Goal: Find specific page/section: Find specific page/section

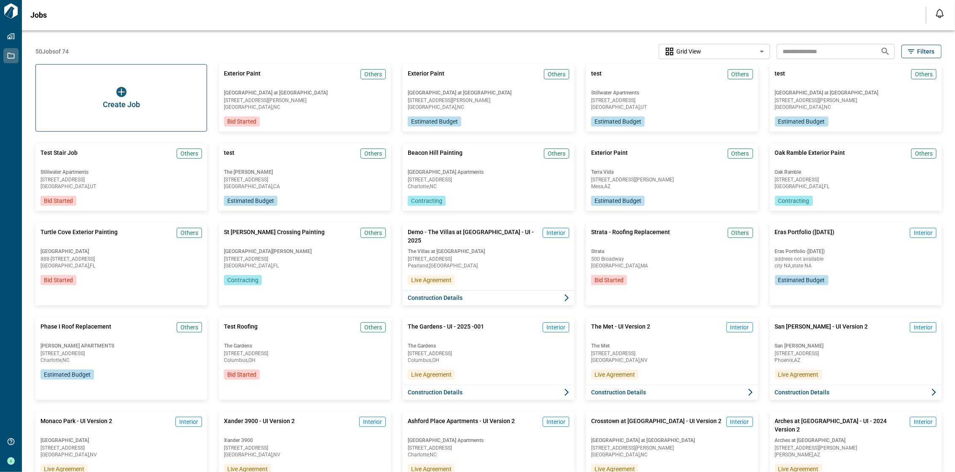
click at [411, 50] on input "text" at bounding box center [824, 51] width 97 height 16
type input "*****"
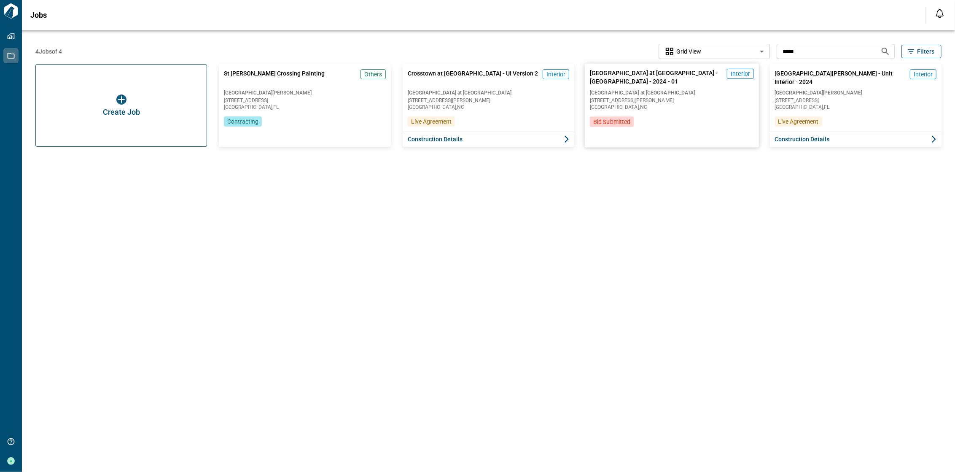
click at [411, 133] on div "[GEOGRAPHIC_DATA] at [GEOGRAPHIC_DATA] - [GEOGRAPHIC_DATA] - 2024 - 01 Interior…" at bounding box center [672, 106] width 175 height 84
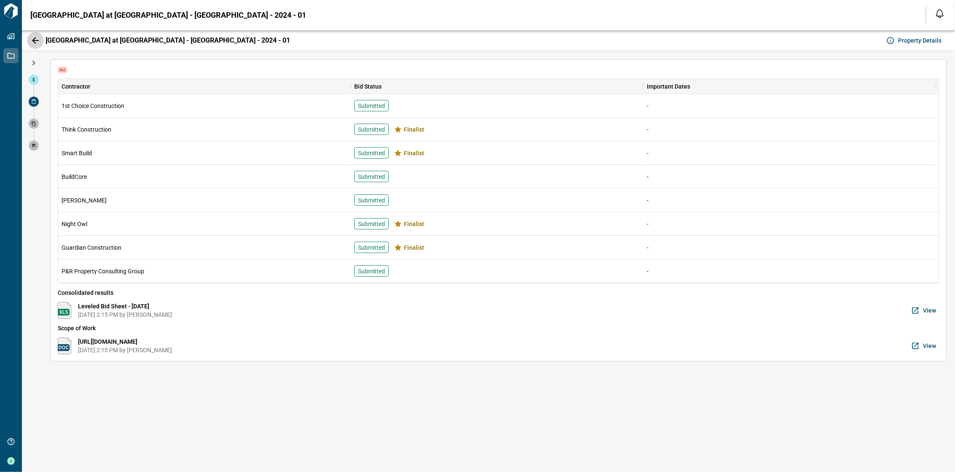
click at [31, 41] on icon "button" at bounding box center [35, 40] width 10 height 10
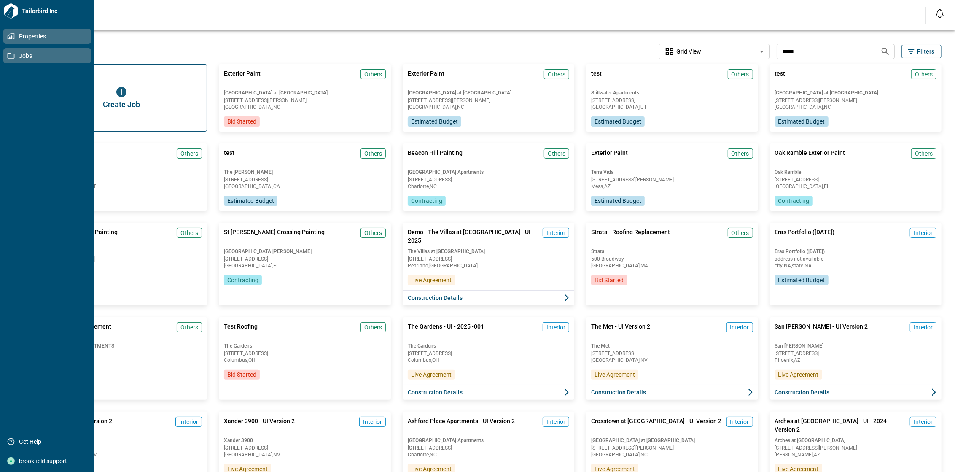
click at [5, 39] on link "Properties" at bounding box center [47, 36] width 88 height 15
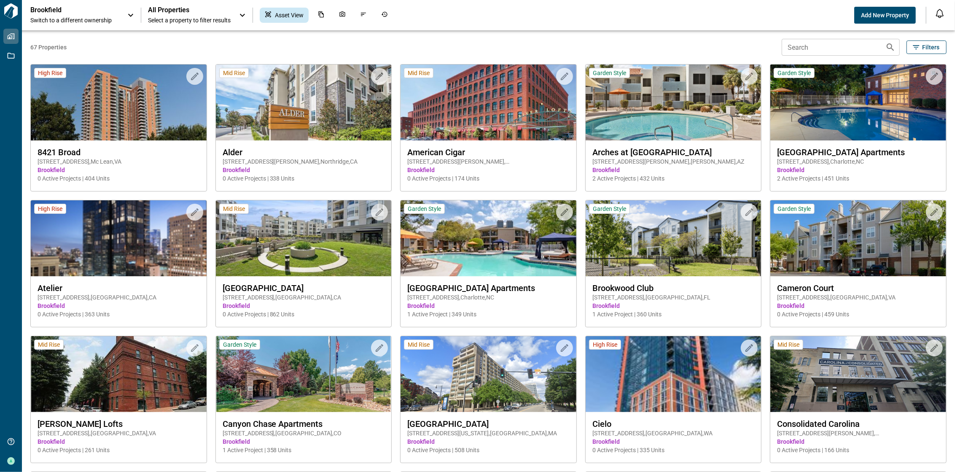
click at [193, 13] on span "All Properties" at bounding box center [189, 10] width 83 height 8
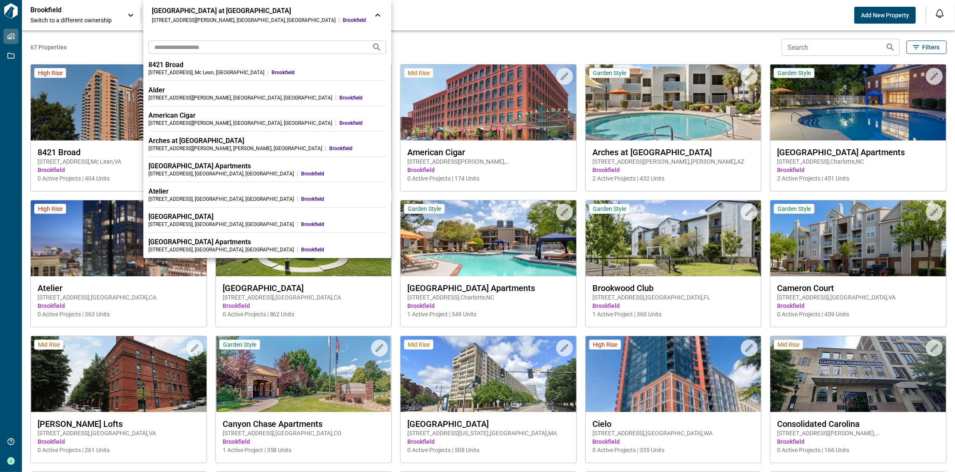
click at [204, 13] on div "[GEOGRAPHIC_DATA] at [GEOGRAPHIC_DATA]" at bounding box center [259, 11] width 214 height 8
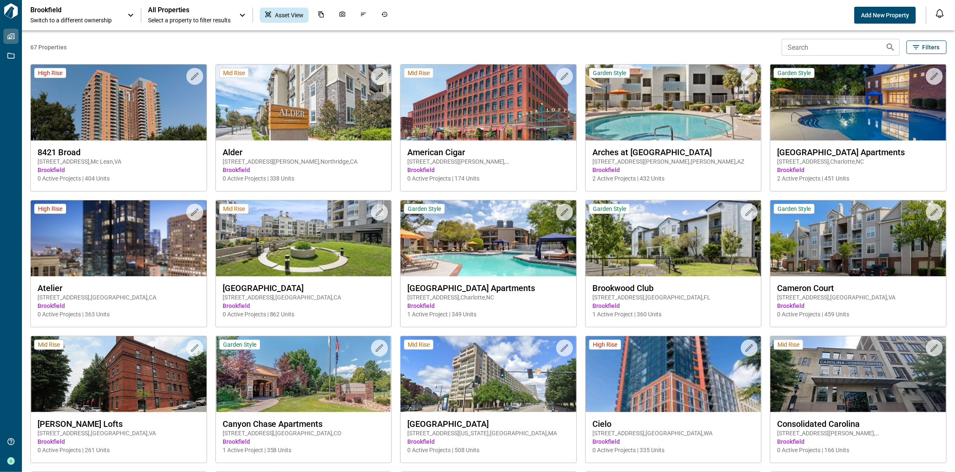
click at [193, 12] on span "All Properties" at bounding box center [189, 10] width 83 height 8
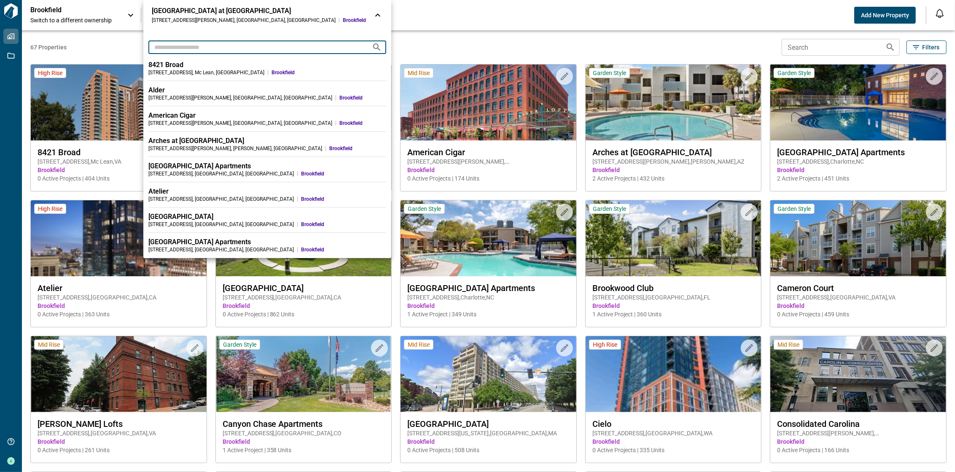
click at [191, 49] on input "text" at bounding box center [256, 47] width 217 height 16
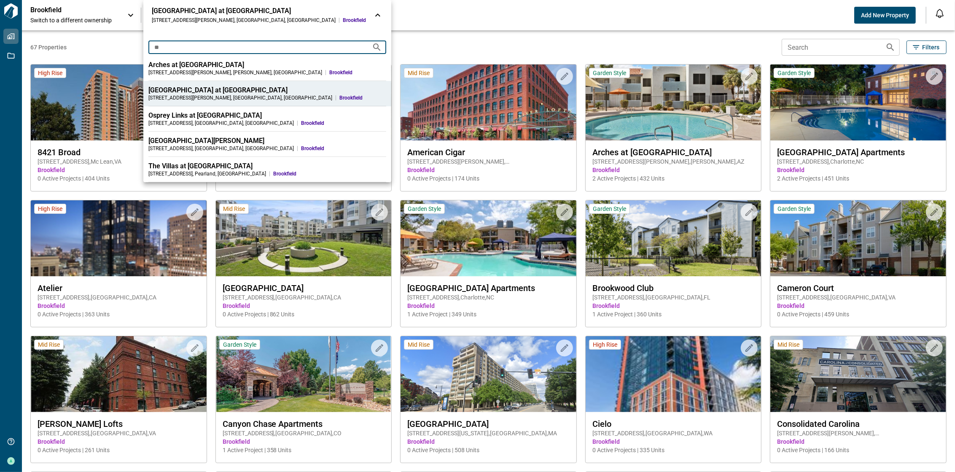
type input "**"
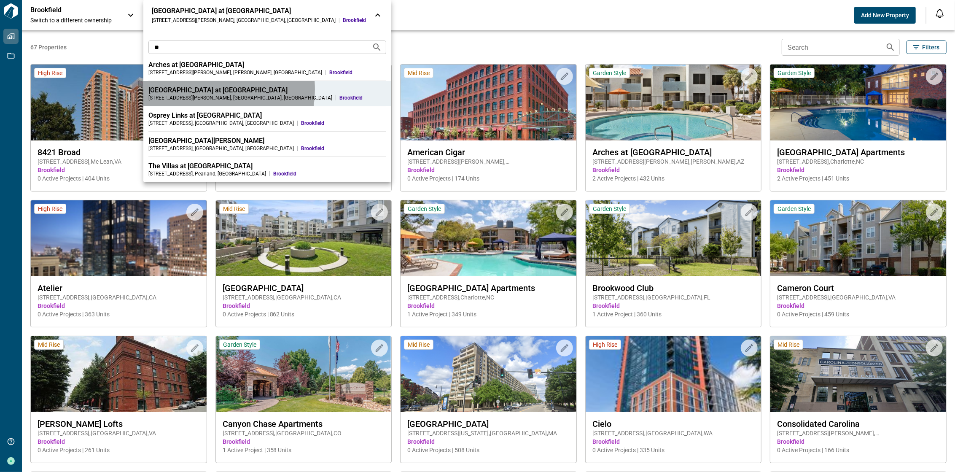
click at [204, 89] on div "[GEOGRAPHIC_DATA] at [GEOGRAPHIC_DATA]" at bounding box center [267, 90] width 238 height 8
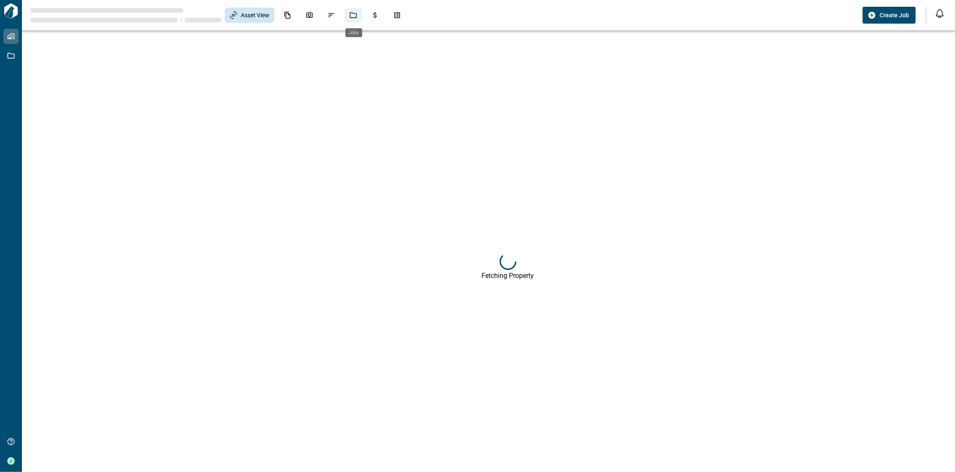
click at [356, 18] on icon "Jobs" at bounding box center [353, 15] width 8 height 8
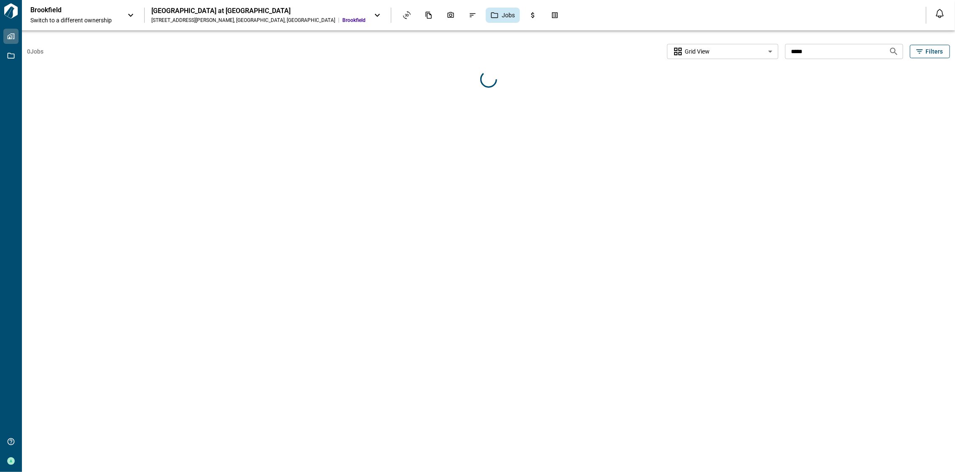
click at [411, 49] on body "Tailorbird Inc Properties Jobs Get Help brookfield support Brookfield Switch to…" at bounding box center [477, 236] width 955 height 472
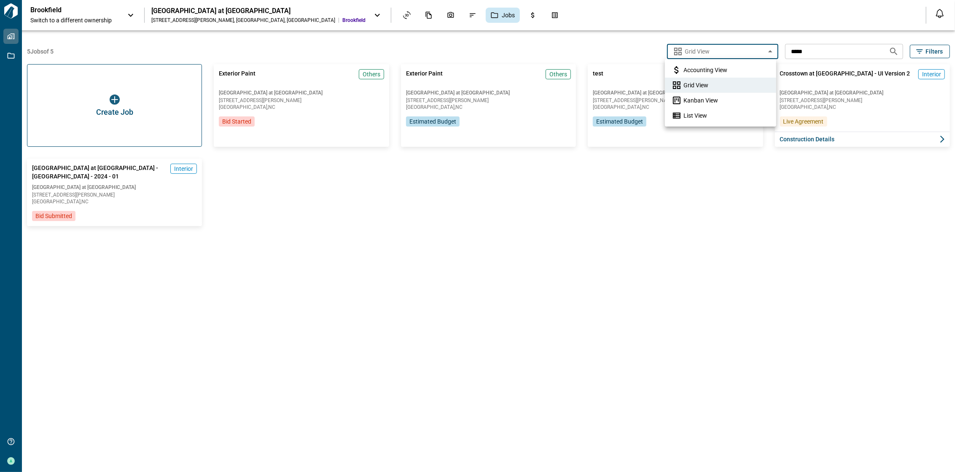
click at [411, 115] on span "List View" at bounding box center [695, 115] width 24 height 8
type input "*********"
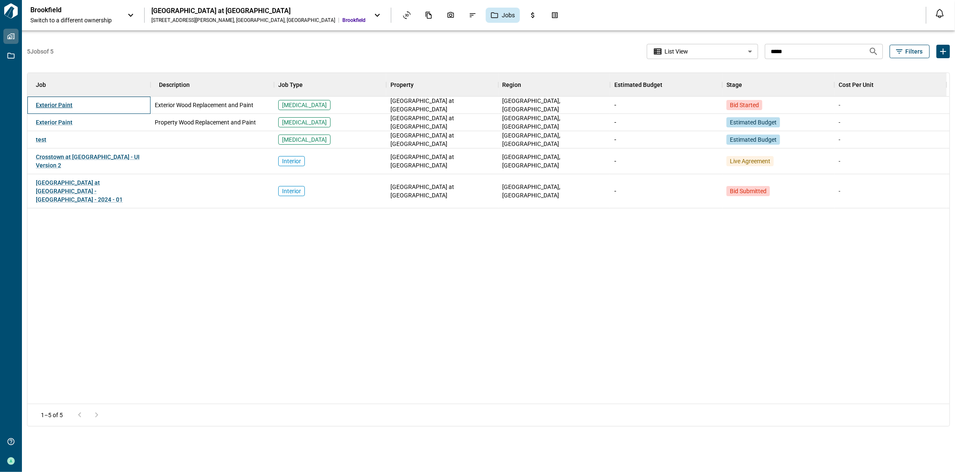
click at [56, 102] on span "Exterior Paint" at bounding box center [54, 105] width 37 height 7
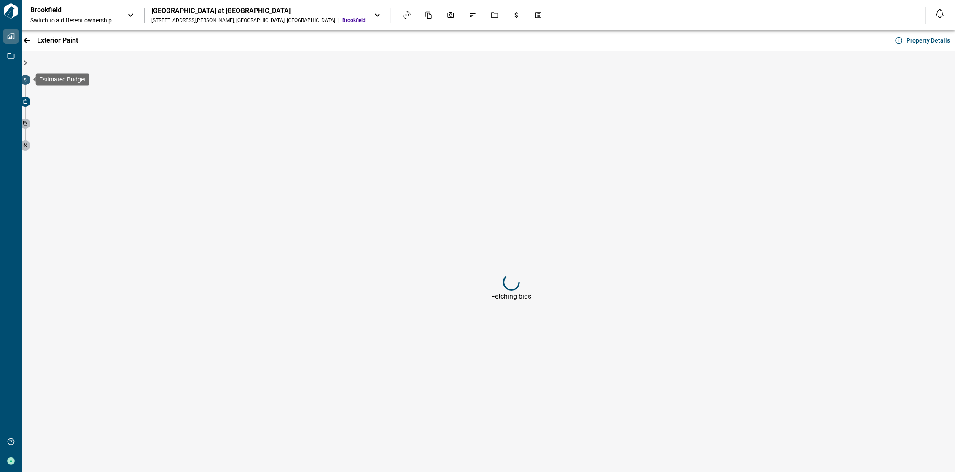
click at [27, 81] on icon at bounding box center [25, 79] width 5 height 5
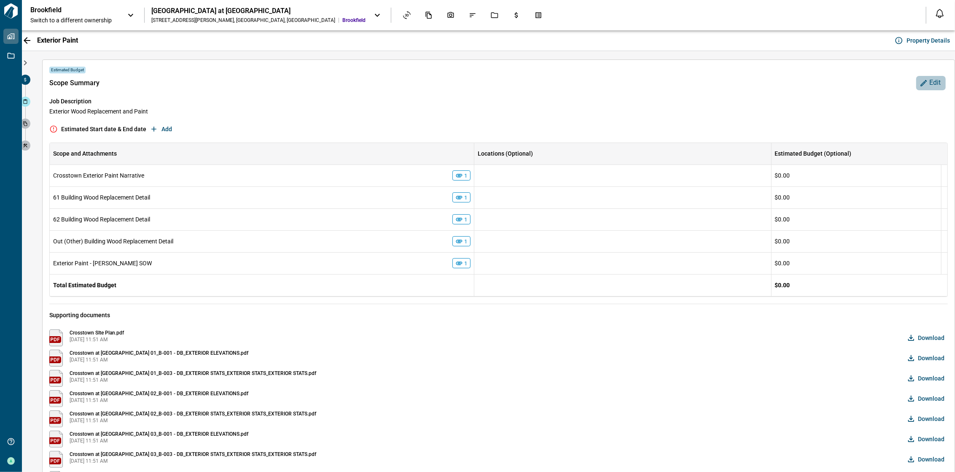
click at [411, 82] on span "Edit" at bounding box center [934, 82] width 11 height 9
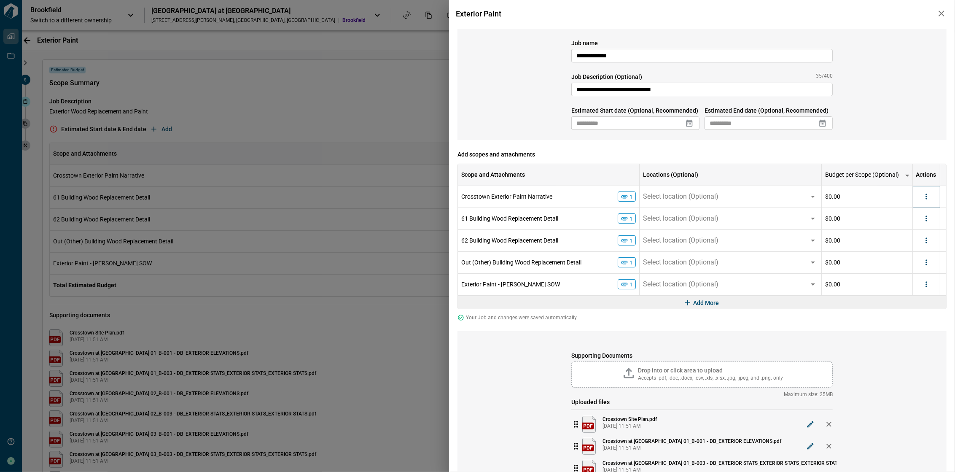
click at [411, 196] on icon "more" at bounding box center [926, 196] width 8 height 8
